Goal: Information Seeking & Learning: Learn about a topic

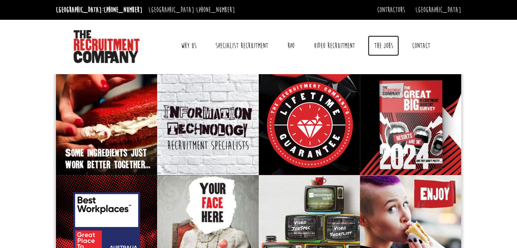
click at [381, 46] on link "The Jobs" at bounding box center [383, 45] width 31 height 21
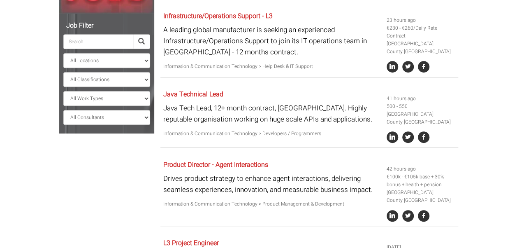
scroll to position [172, 0]
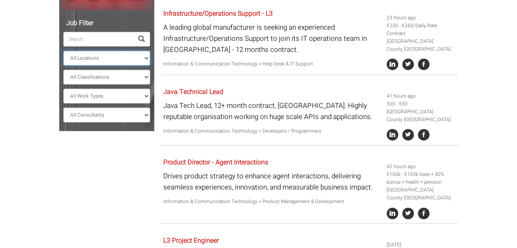
click at [131, 57] on select "All Locations Sydney Melbourne Ireland Sydney CBD Parramatta Circular Quay Nort…" at bounding box center [106, 58] width 87 height 15
select select "Sydney CBD"
click at [63, 51] on select "All Locations Sydney Melbourne Ireland Sydney CBD Parramatta Circular Quay Nort…" at bounding box center [106, 58] width 87 height 15
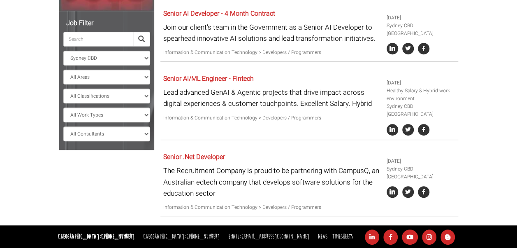
click at [110, 40] on input "search" at bounding box center [98, 39] width 70 height 15
click at [109, 61] on select "All Locations Sydney Melbourne Ireland Sydney CBD Parramatta Circular Quay Nort…" at bounding box center [106, 58] width 87 height 15
select select
click at [63, 51] on select "All Locations Sydney Melbourne Ireland Sydney CBD Parramatta Circular Quay Nort…" at bounding box center [106, 58] width 87 height 15
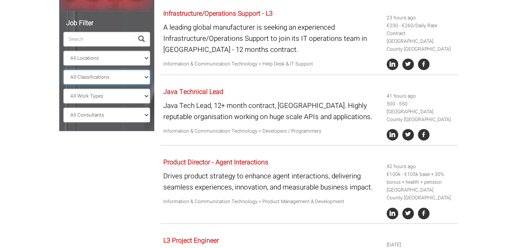
click at [108, 76] on select "All Classifications Banking & Financial Services Information & Communication Te…" at bounding box center [106, 77] width 87 height 15
click at [63, 70] on select "All Classifications Banking & Financial Services Information & Communication Te…" at bounding box center [106, 77] width 87 height 15
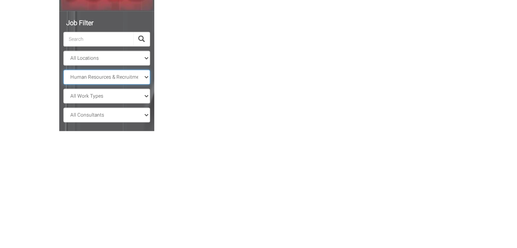
scroll to position [116, 0]
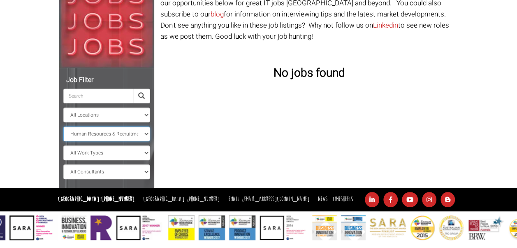
click at [118, 129] on select "All Classifications Banking & Financial Services Information & Communication Te…" at bounding box center [106, 133] width 87 height 15
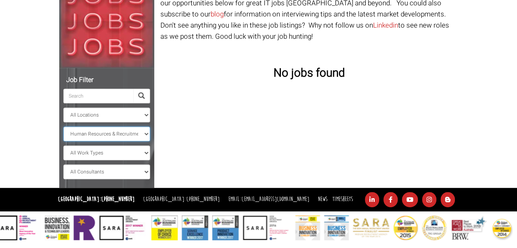
select select "Administration & Office Support"
click at [63, 126] on select "All Classifications Banking & Financial Services Information & Communication Te…" at bounding box center [106, 133] width 87 height 15
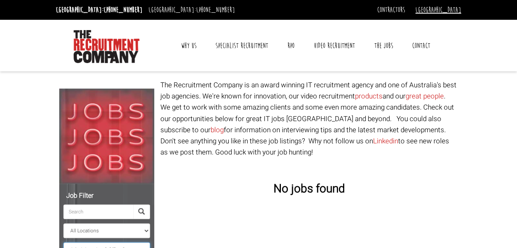
scroll to position [116, 0]
